Goal: Obtain resource: Obtain resource

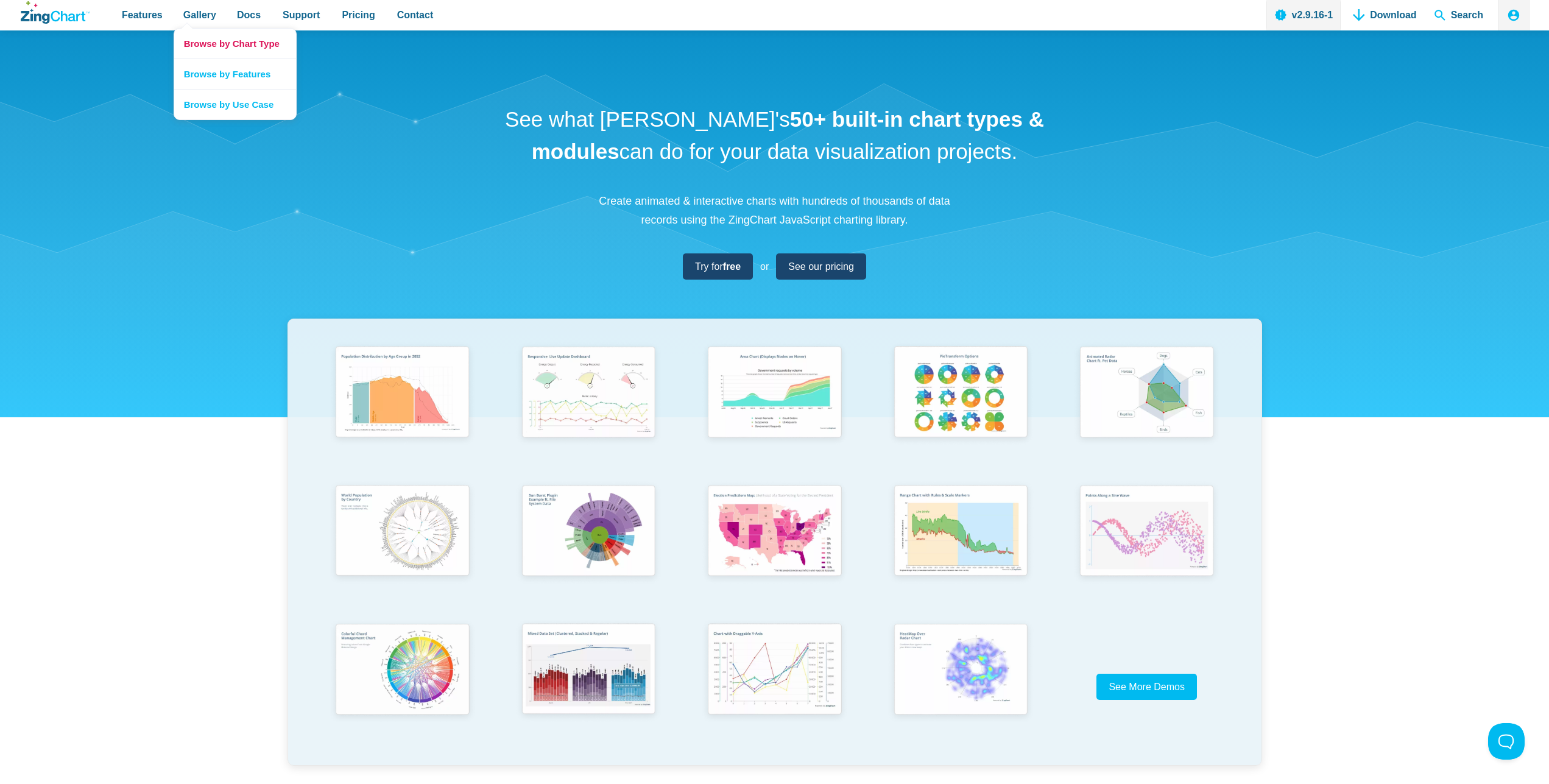
click at [207, 40] on link "Browse by Chart Type" at bounding box center [235, 43] width 122 height 30
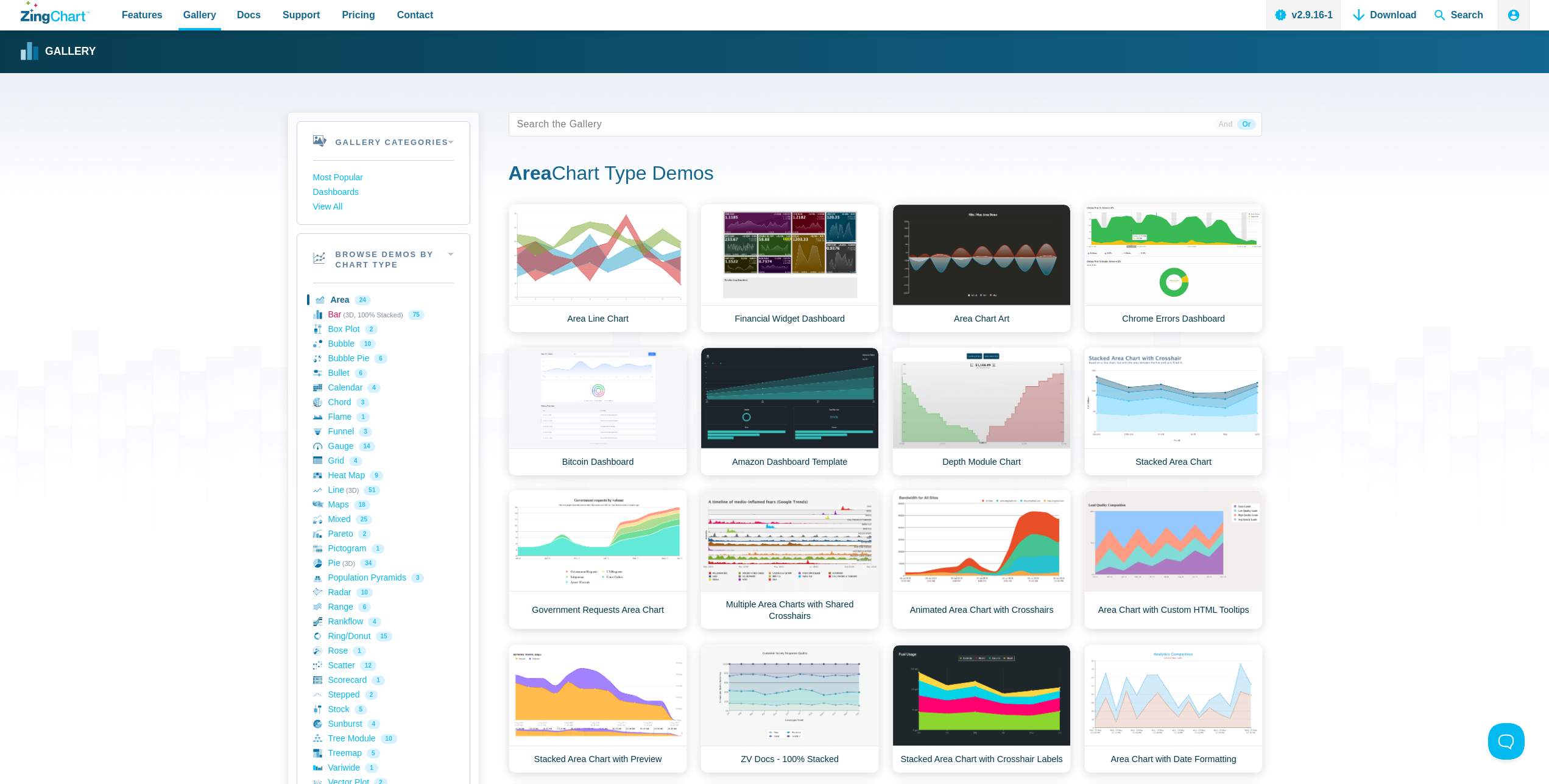
click at [329, 313] on link "Bar (3D, 100% Stacked) 75" at bounding box center [384, 314] width 141 height 14
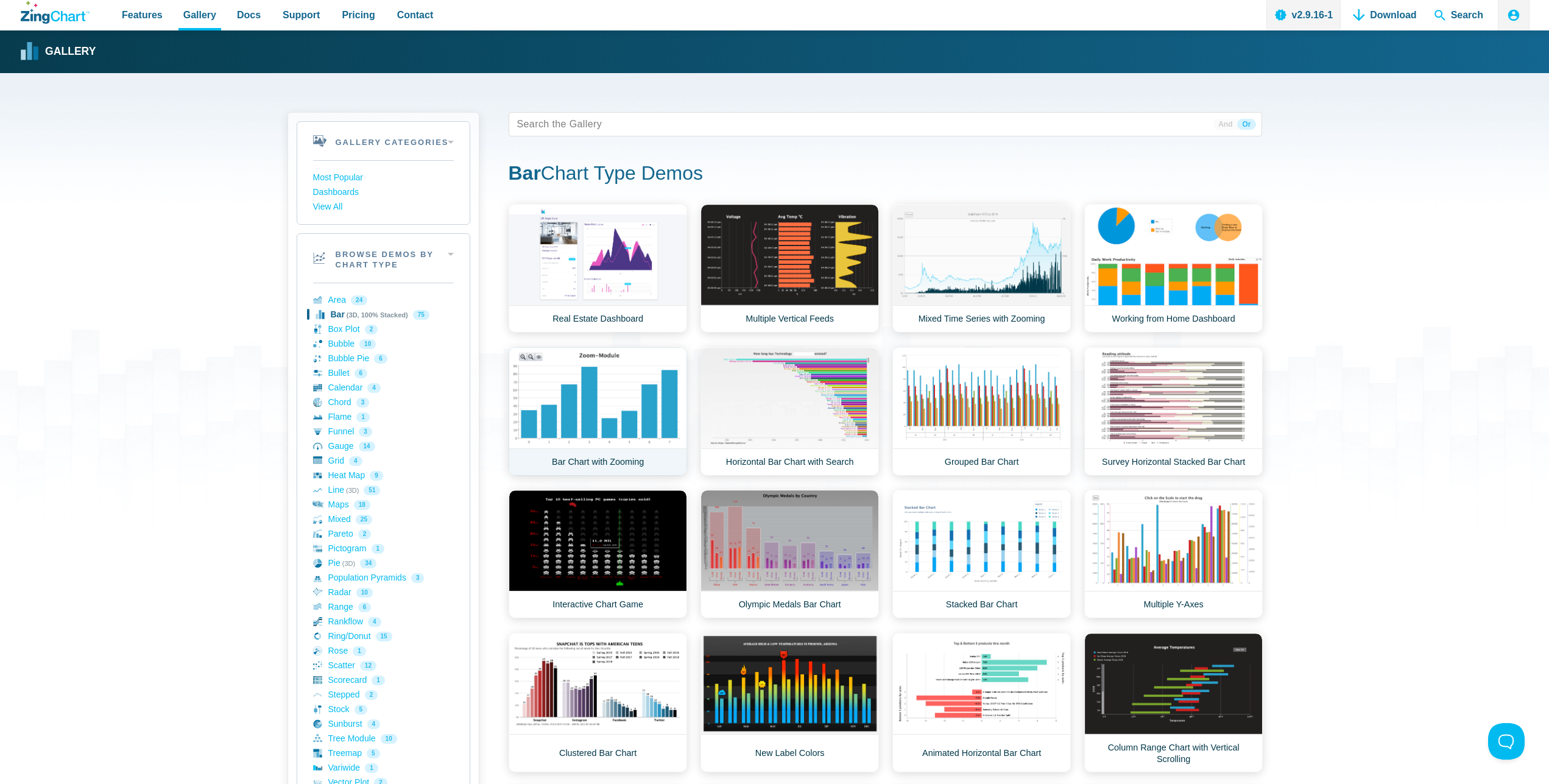
click at [561, 397] on link "Bar Chart with Zooming" at bounding box center [598, 411] width 178 height 129
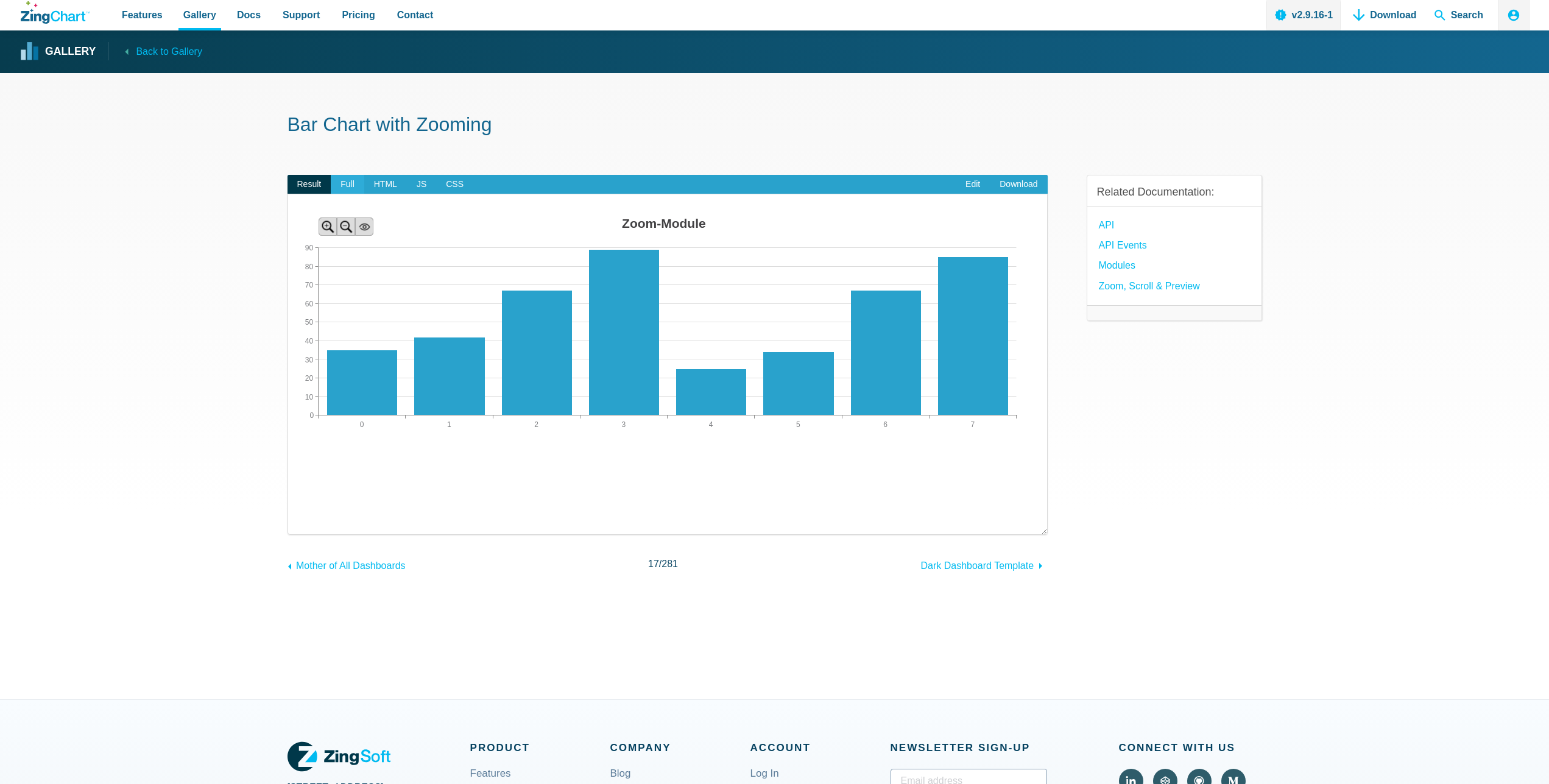
click at [356, 184] on span "Full" at bounding box center [348, 185] width 34 height 20
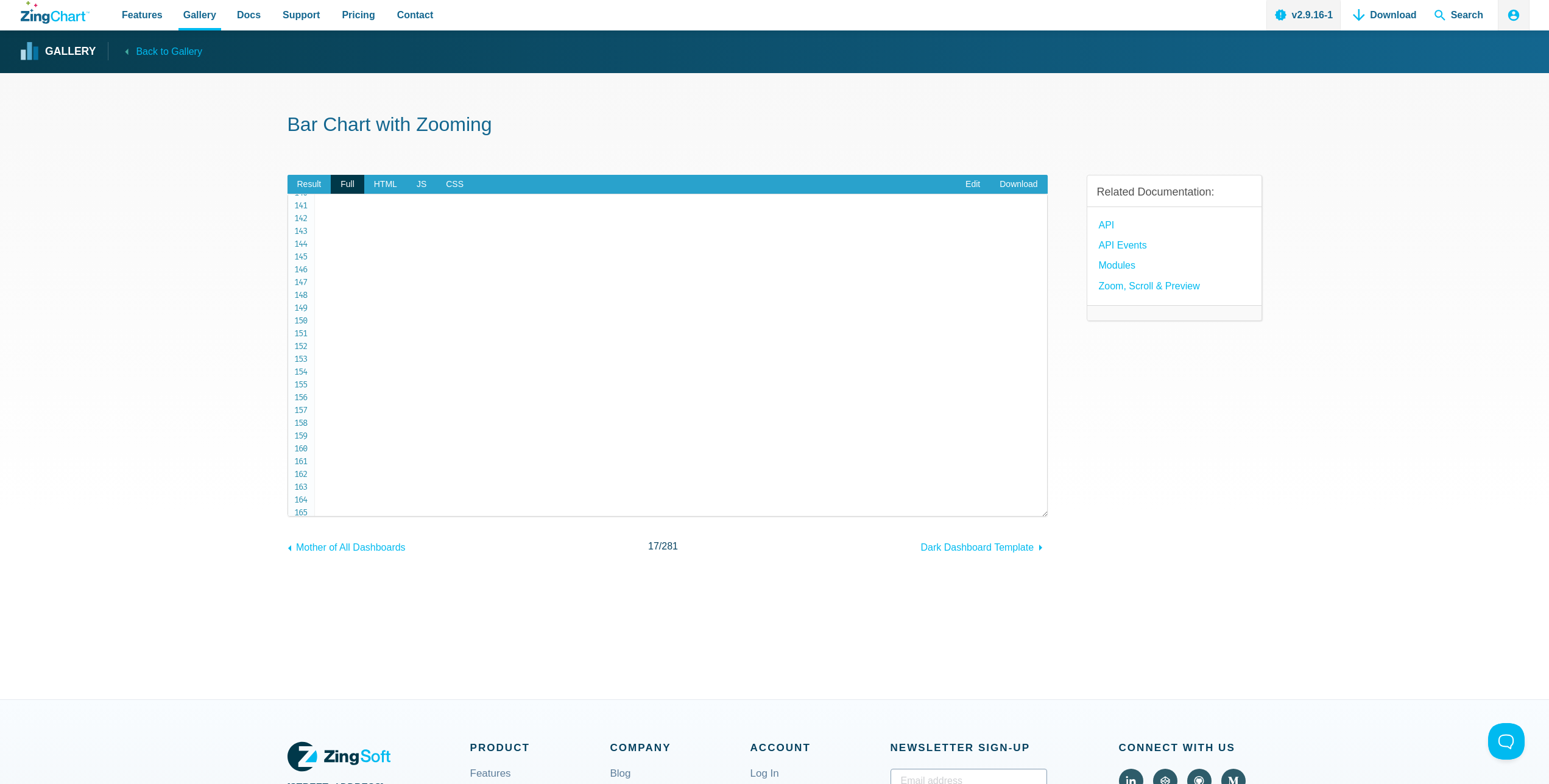
scroll to position [1767, 0]
copy span "bar"
